Goal: Find specific page/section: Find specific page/section

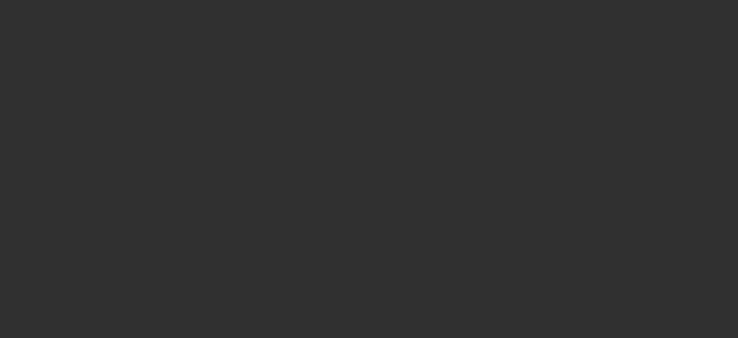
click at [22, 25] on html at bounding box center [369, 12] width 738 height 25
click at [52, 25] on html at bounding box center [369, 12] width 738 height 25
drag, startPoint x: 38, startPoint y: 125, endPoint x: 113, endPoint y: 103, distance: 78.9
click at [38, 25] on html at bounding box center [369, 12] width 738 height 25
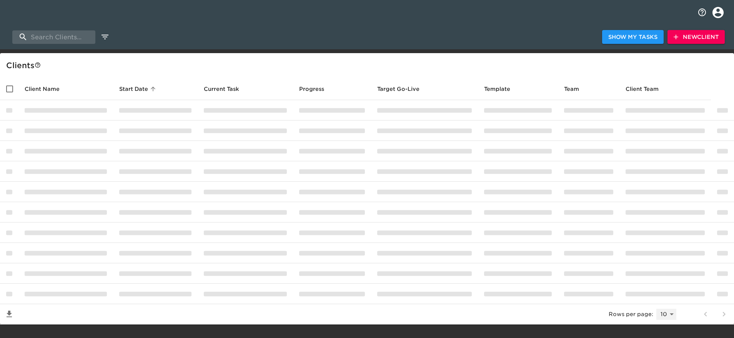
click at [673, 311] on select "5 10 25 50 All" at bounding box center [666, 314] width 20 height 12
select select "5"
click at [660, 308] on select "5 10 25 50 All" at bounding box center [666, 314] width 20 height 12
